Goal: Task Accomplishment & Management: Complete application form

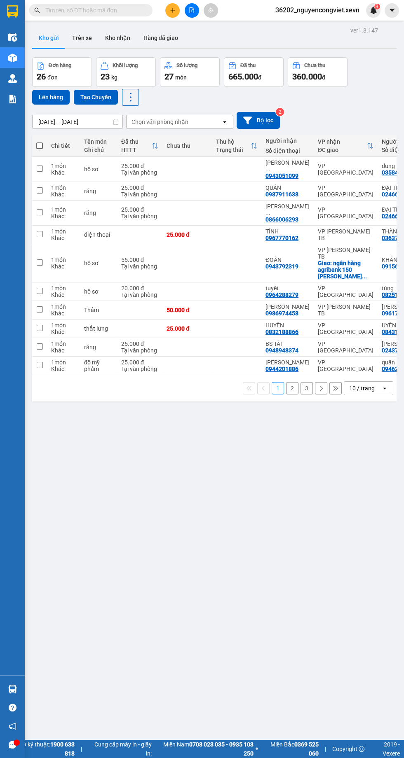
click at [381, 382] on div "open" at bounding box center [387, 388] width 12 height 13
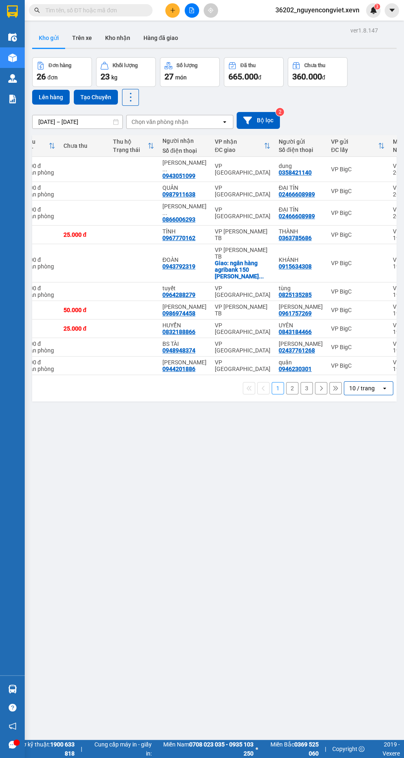
scroll to position [0, 115]
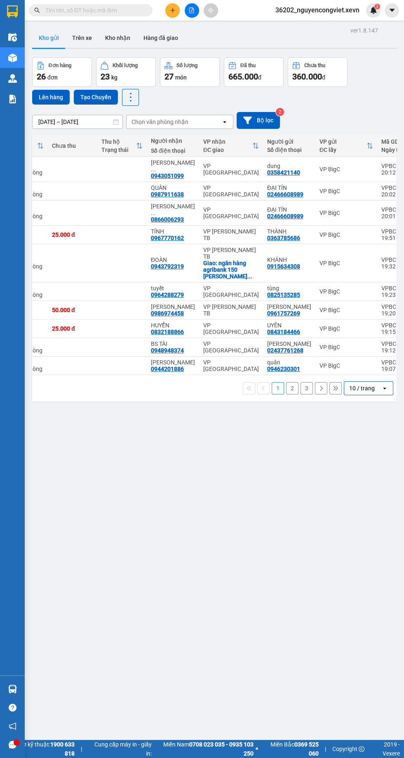
click at [387, 385] on icon "open" at bounding box center [384, 388] width 7 height 7
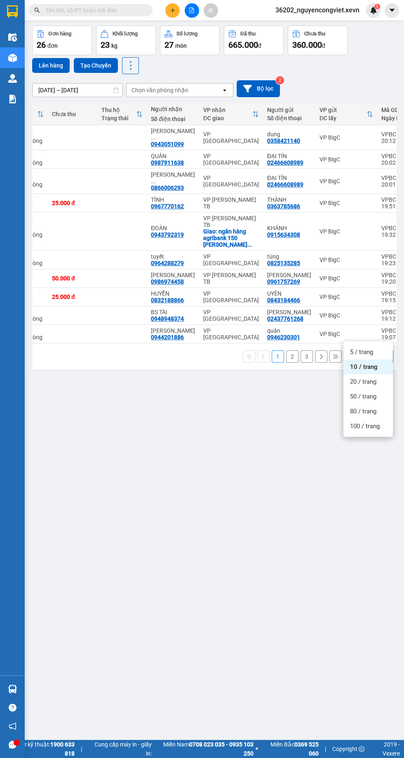
scroll to position [47, 0]
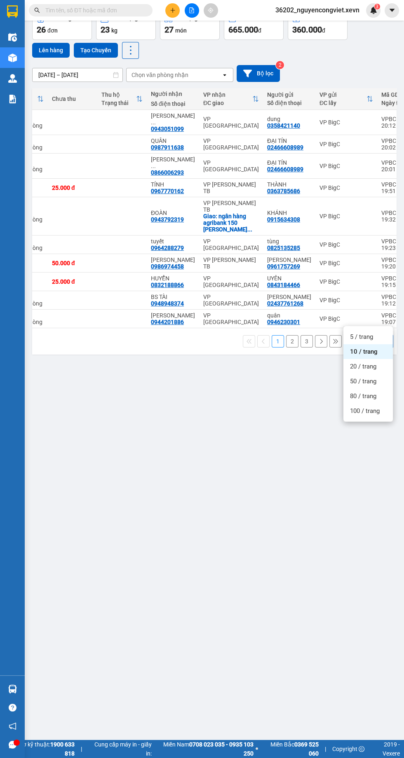
click at [383, 410] on div "100 / trang" at bounding box center [367, 411] width 49 height 15
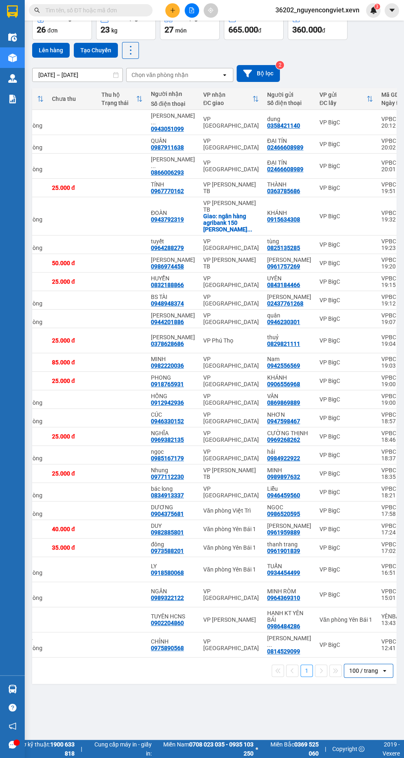
scroll to position [0, 0]
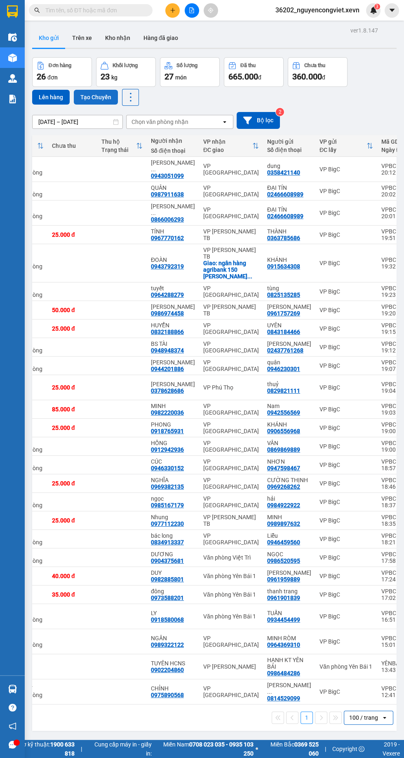
click at [80, 99] on button "Tạo Chuyến" at bounding box center [96, 97] width 44 height 15
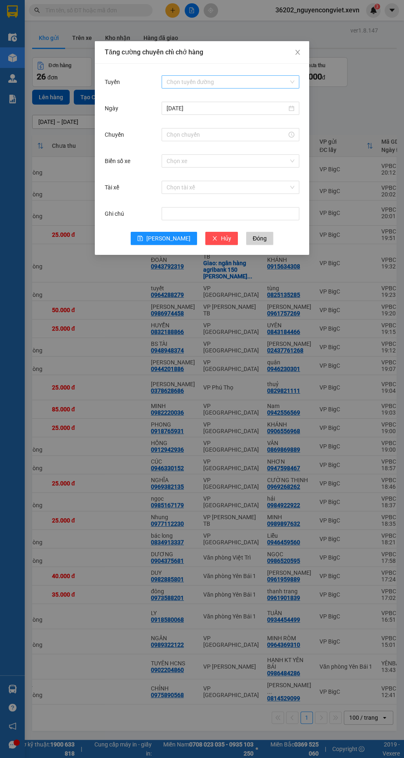
click at [214, 86] on input "Tuyến" at bounding box center [227, 82] width 122 height 12
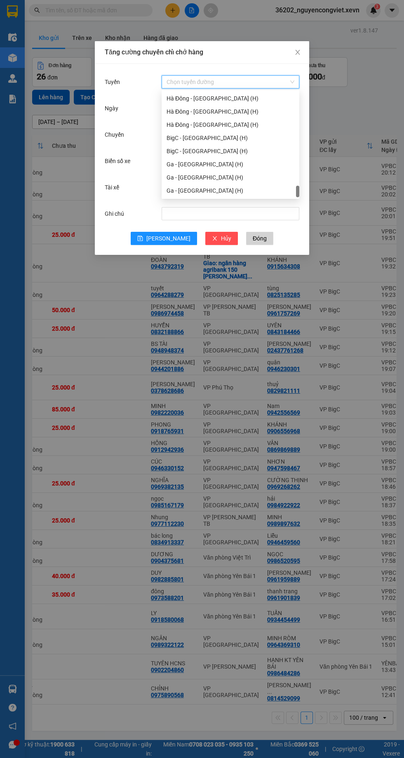
scroll to position [1081, 0]
click at [234, 153] on div "BigC - Ninh Bình (H)" at bounding box center [230, 151] width 128 height 9
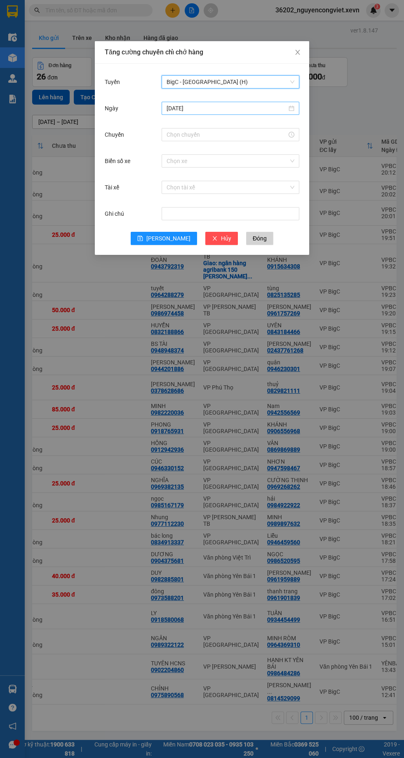
click at [246, 107] on input "14/10/2025" at bounding box center [226, 108] width 120 height 9
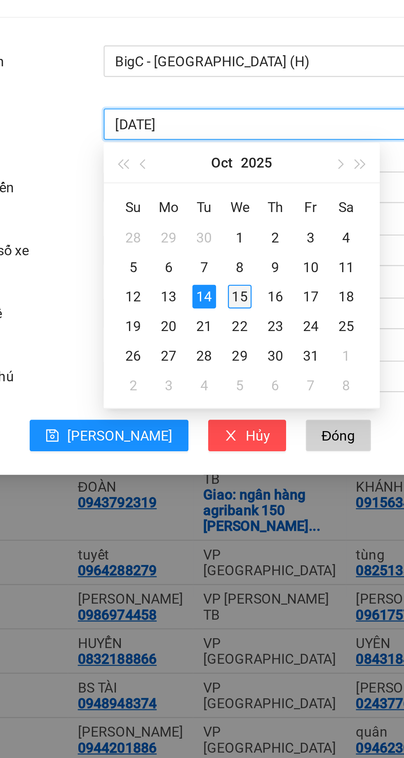
click at [217, 179] on div "15" at bounding box center [218, 180] width 10 height 10
type input "15/10/2025"
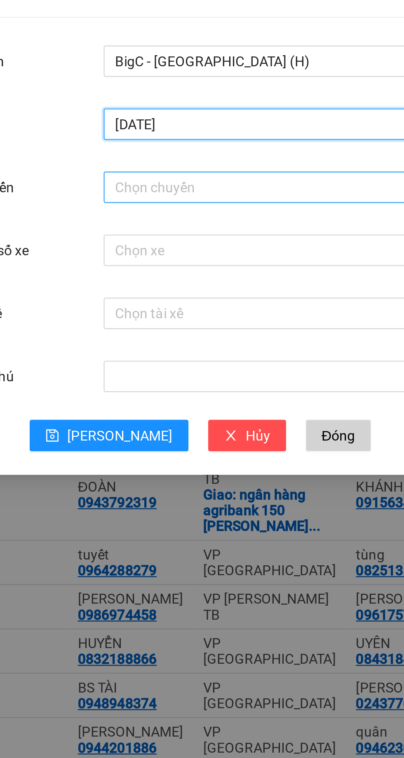
click at [218, 135] on input "Chuyến" at bounding box center [226, 134] width 120 height 9
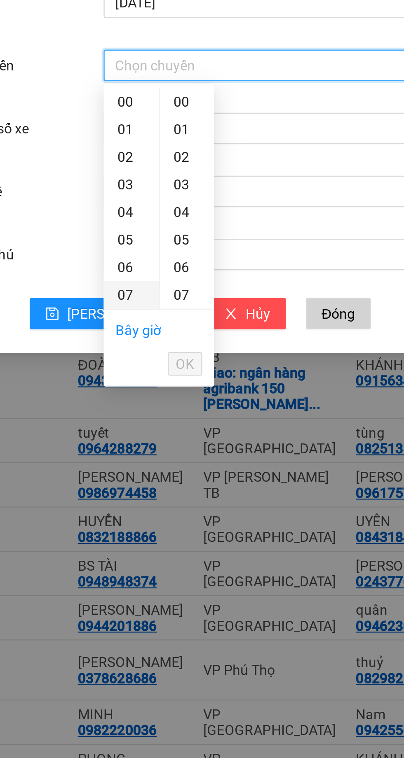
click at [168, 233] on div "07" at bounding box center [172, 231] width 23 height 12
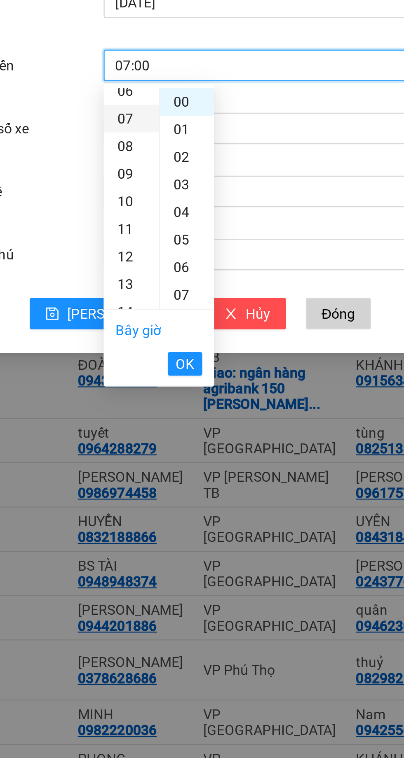
scroll to position [80, 0]
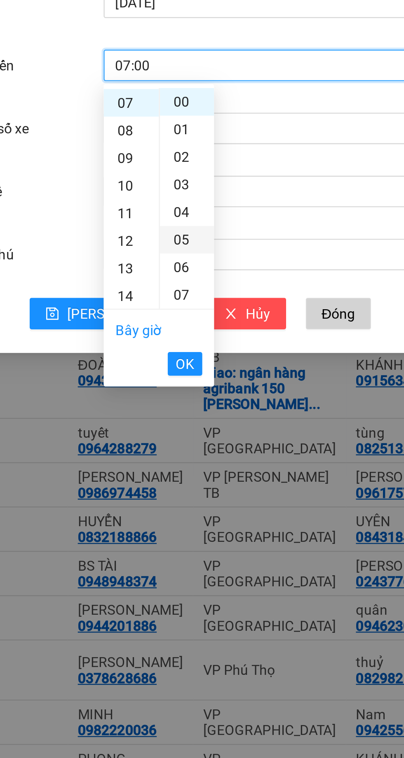
click at [195, 206] on div "05" at bounding box center [196, 208] width 23 height 12
type input "07:05"
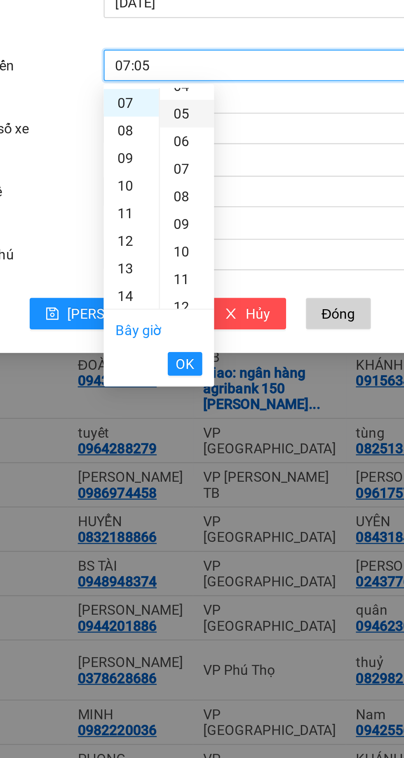
scroll to position [58, 0]
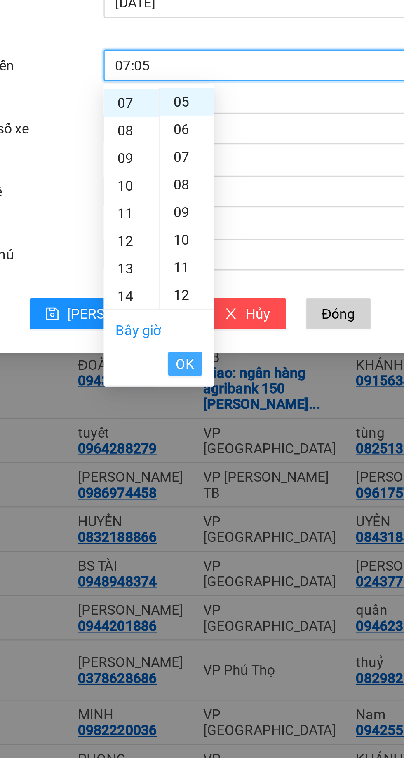
click at [195, 255] on span "OK" at bounding box center [196, 259] width 8 height 9
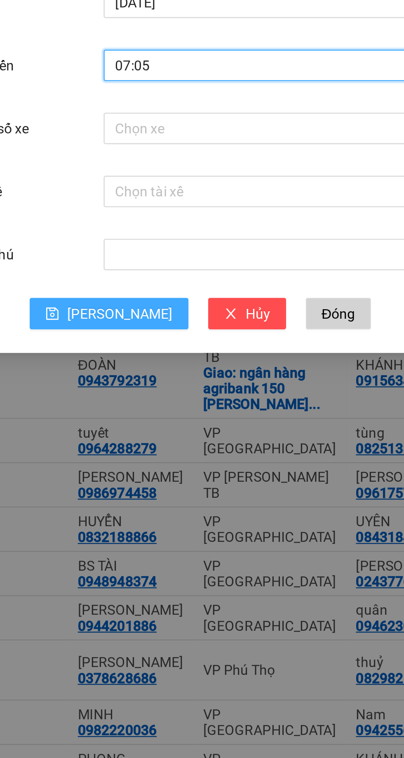
click at [168, 238] on span "Lưu" at bounding box center [168, 238] width 44 height 9
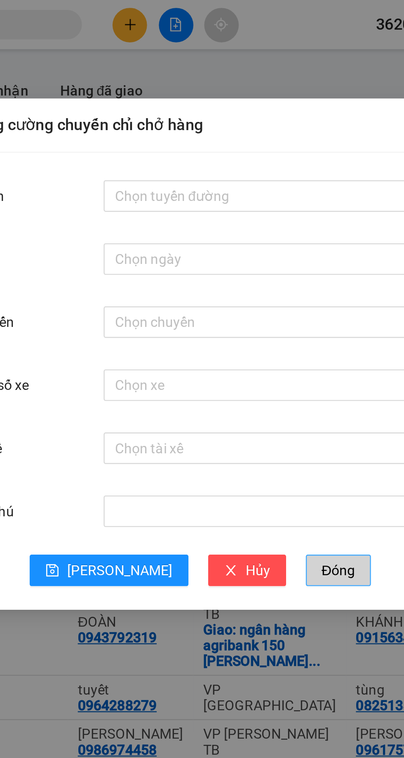
click at [253, 241] on span "Đóng" at bounding box center [260, 238] width 14 height 9
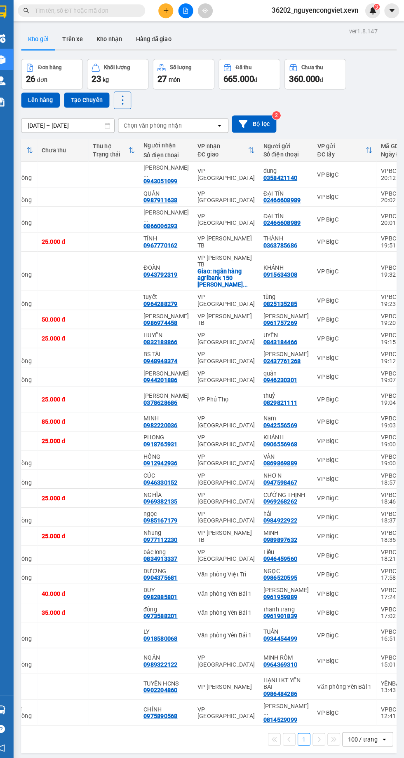
scroll to position [0, 113]
